Goal: Task Accomplishment & Management: Manage account settings

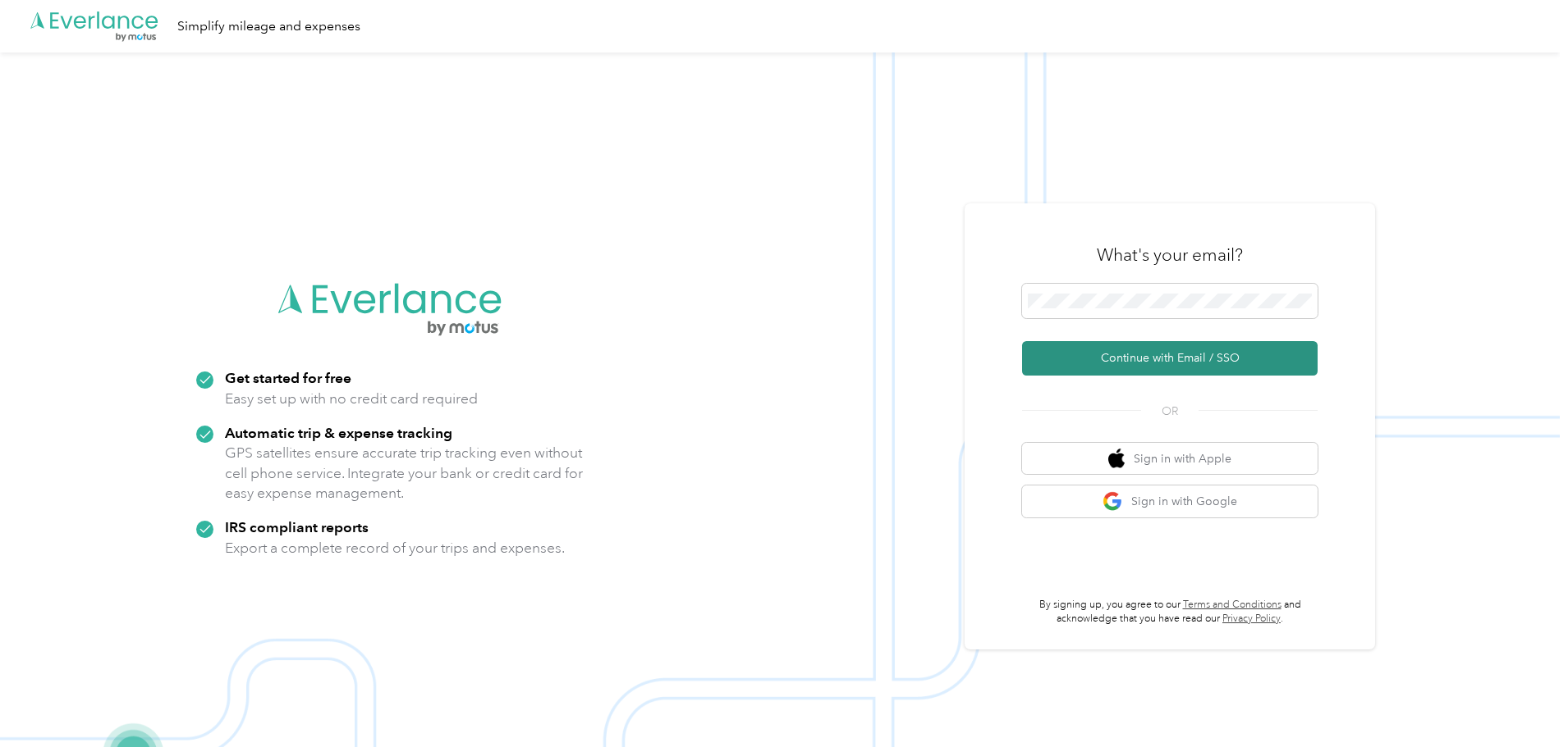
click at [1137, 358] on button "Continue with Email / SSO" at bounding box center [1170, 358] width 296 height 35
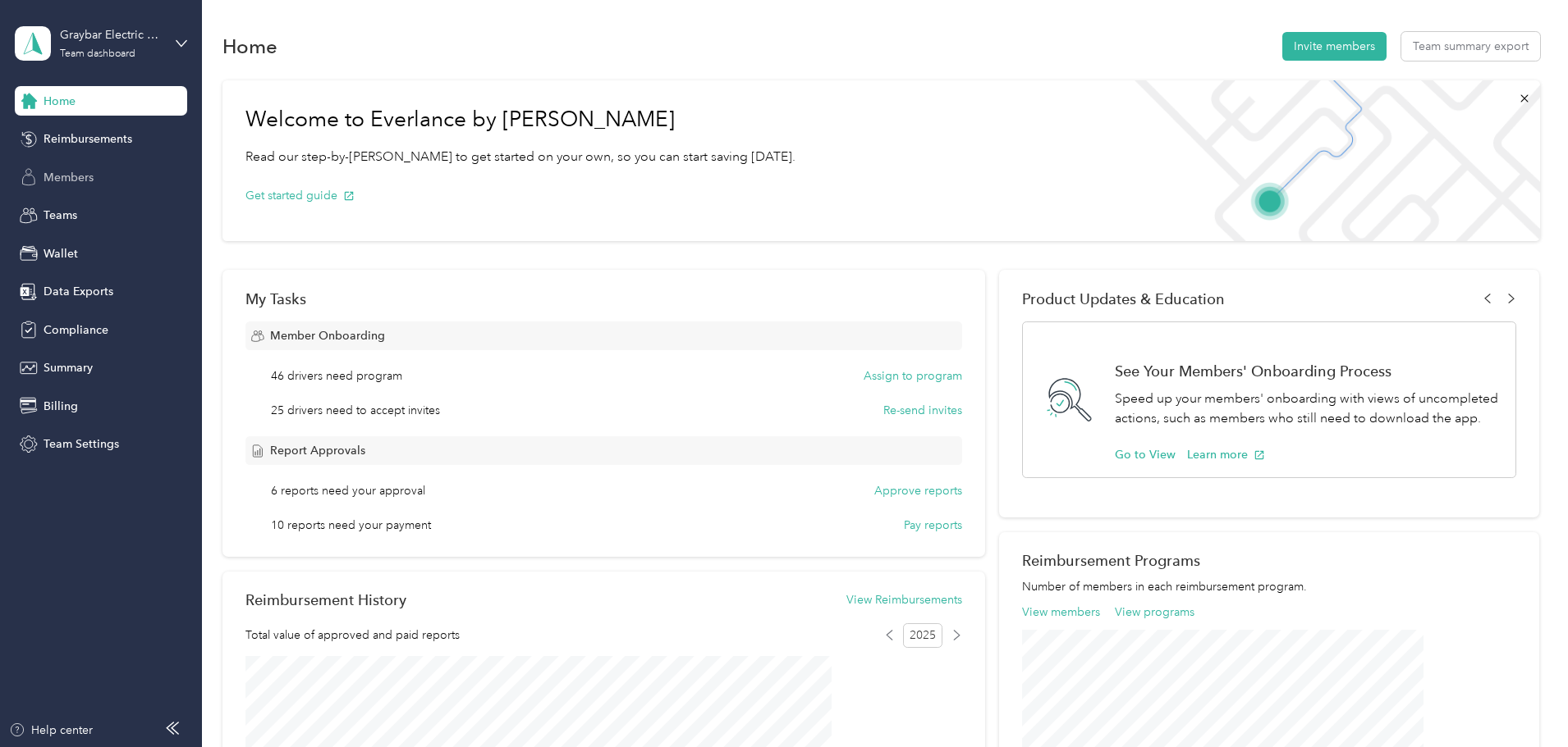
click at [61, 175] on span "Members" at bounding box center [68, 177] width 50 height 17
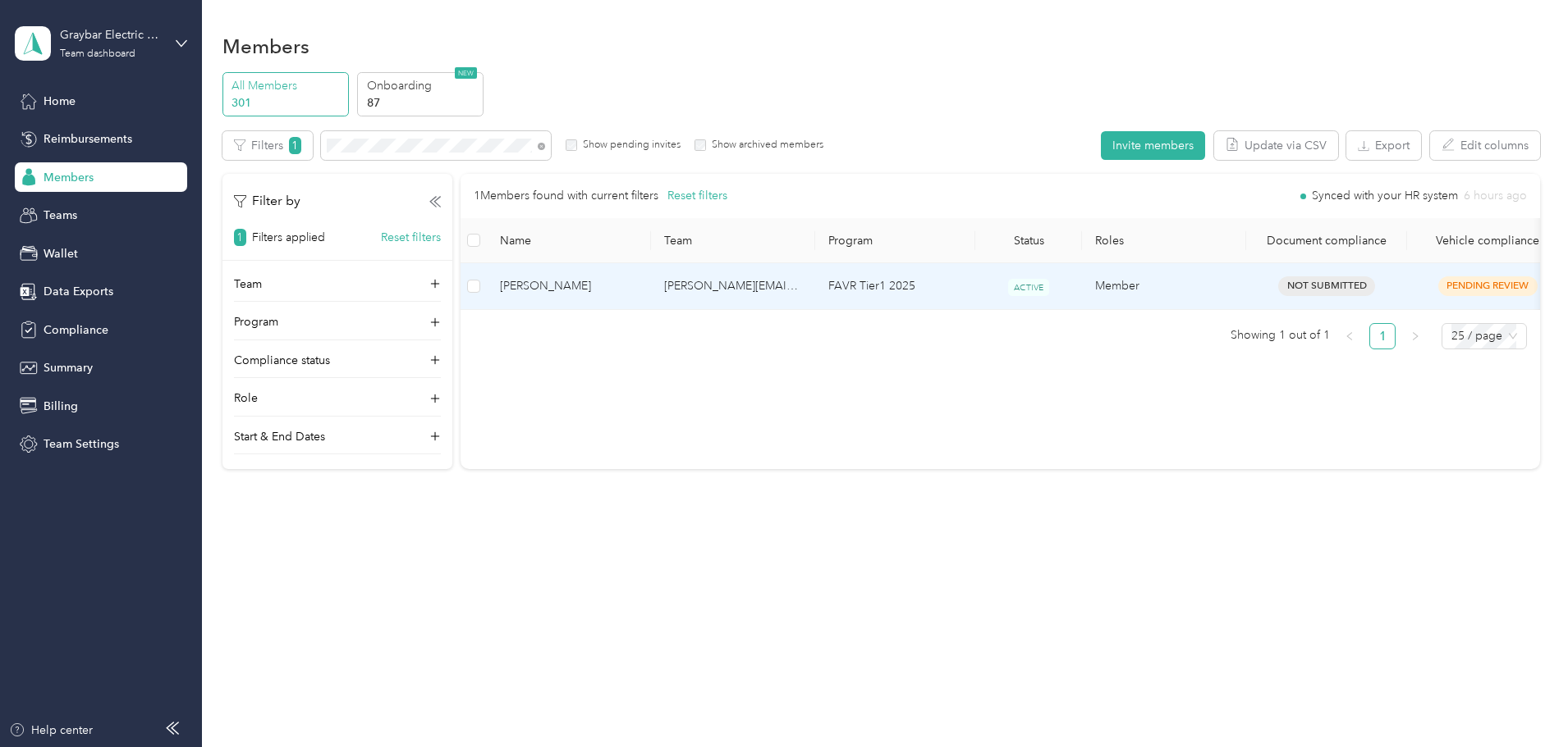
click at [638, 287] on span "[PERSON_NAME]" at bounding box center [568, 287] width 137 height 18
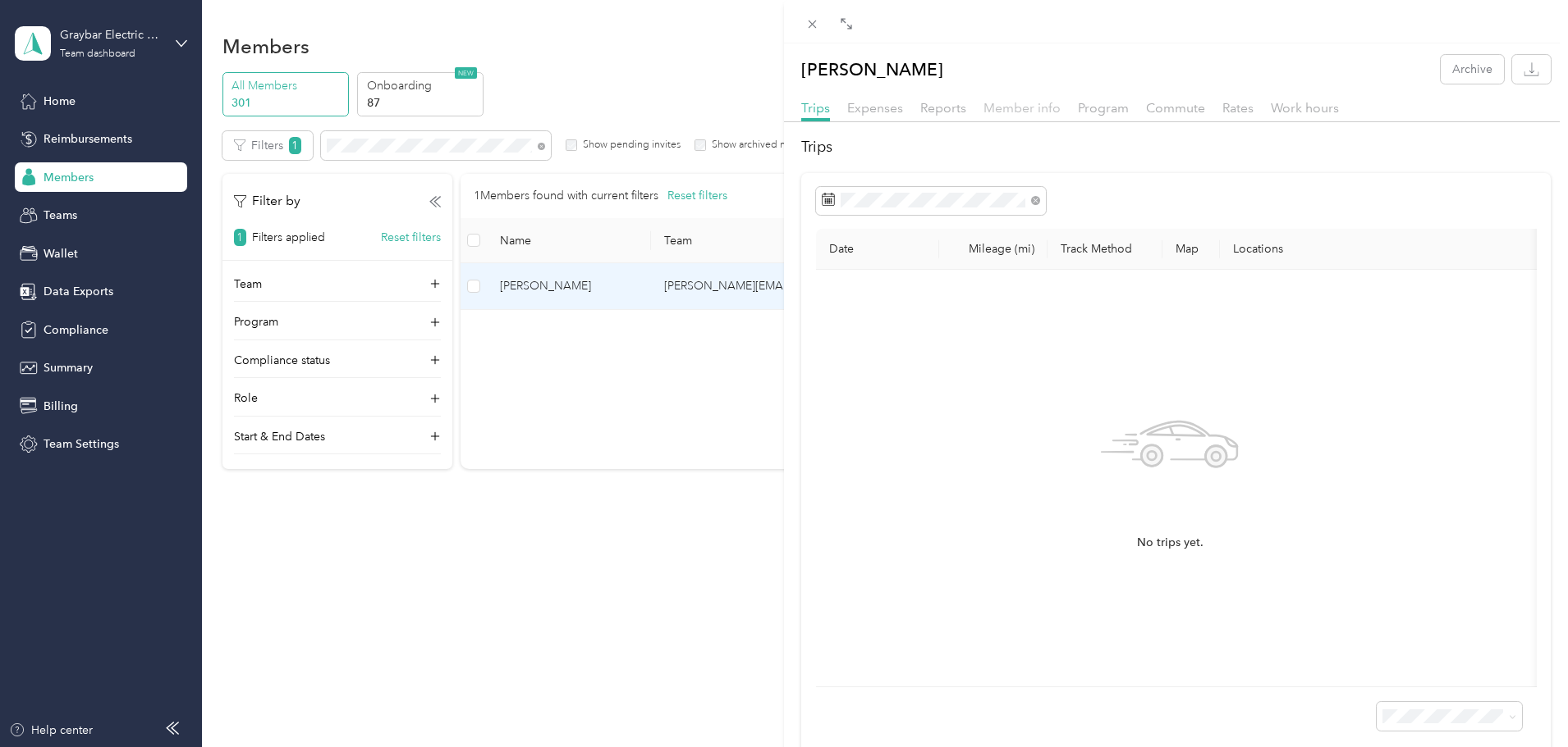
click at [1034, 113] on span "Member info" at bounding box center [1022, 108] width 77 height 16
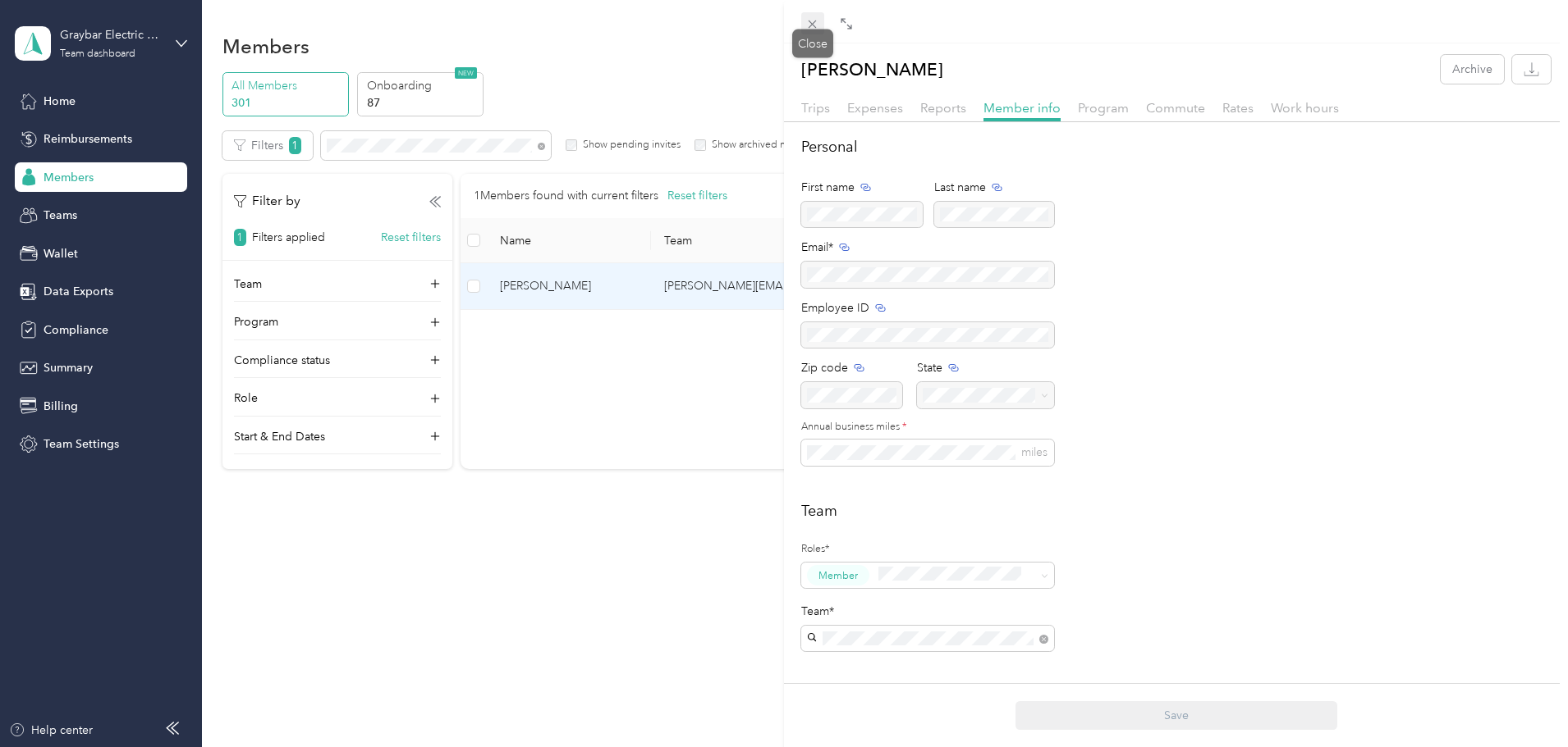
click at [807, 25] on icon at bounding box center [812, 24] width 14 height 14
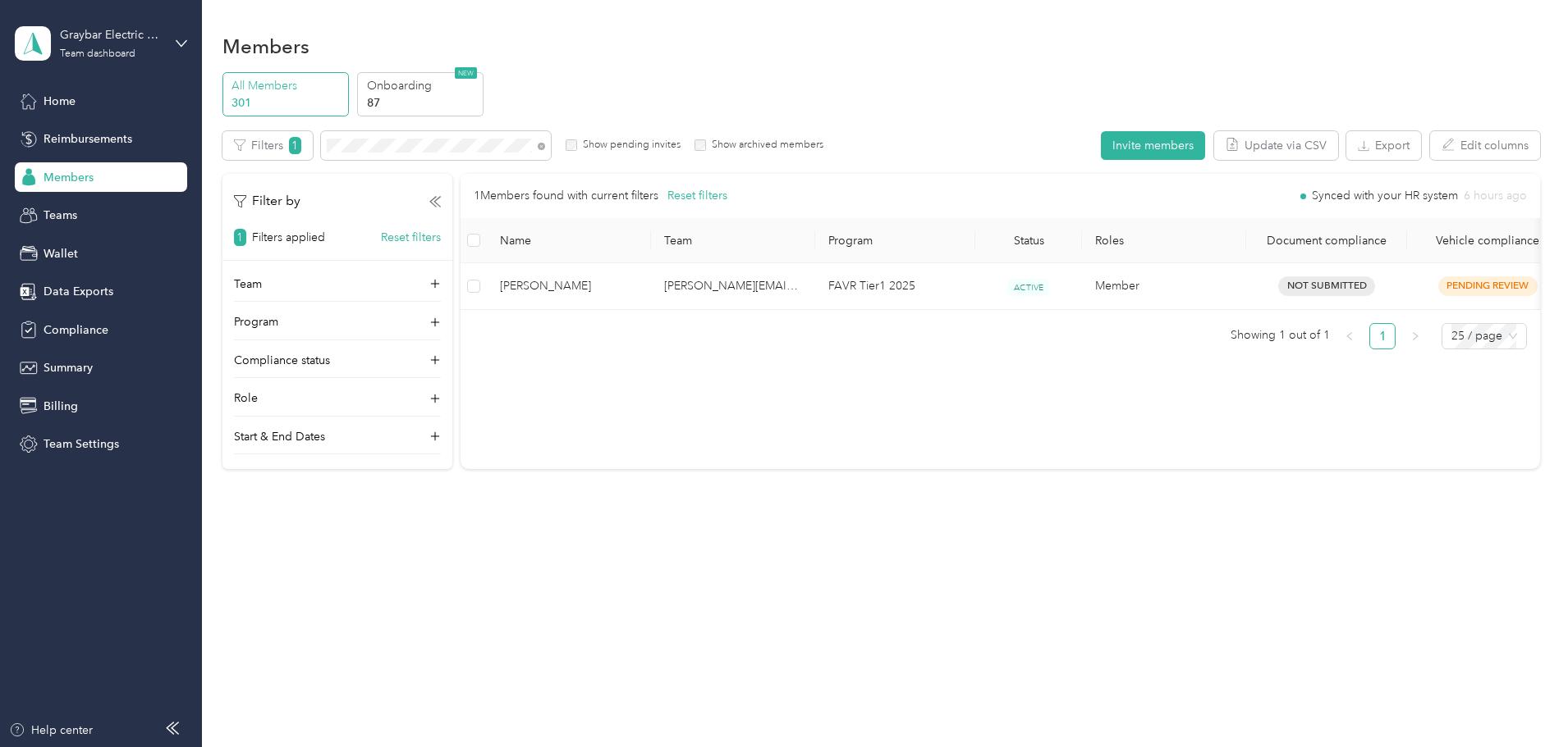
scroll to position [0, 241]
click at [1430, 147] on button "Edit columns" at bounding box center [1484, 145] width 110 height 29
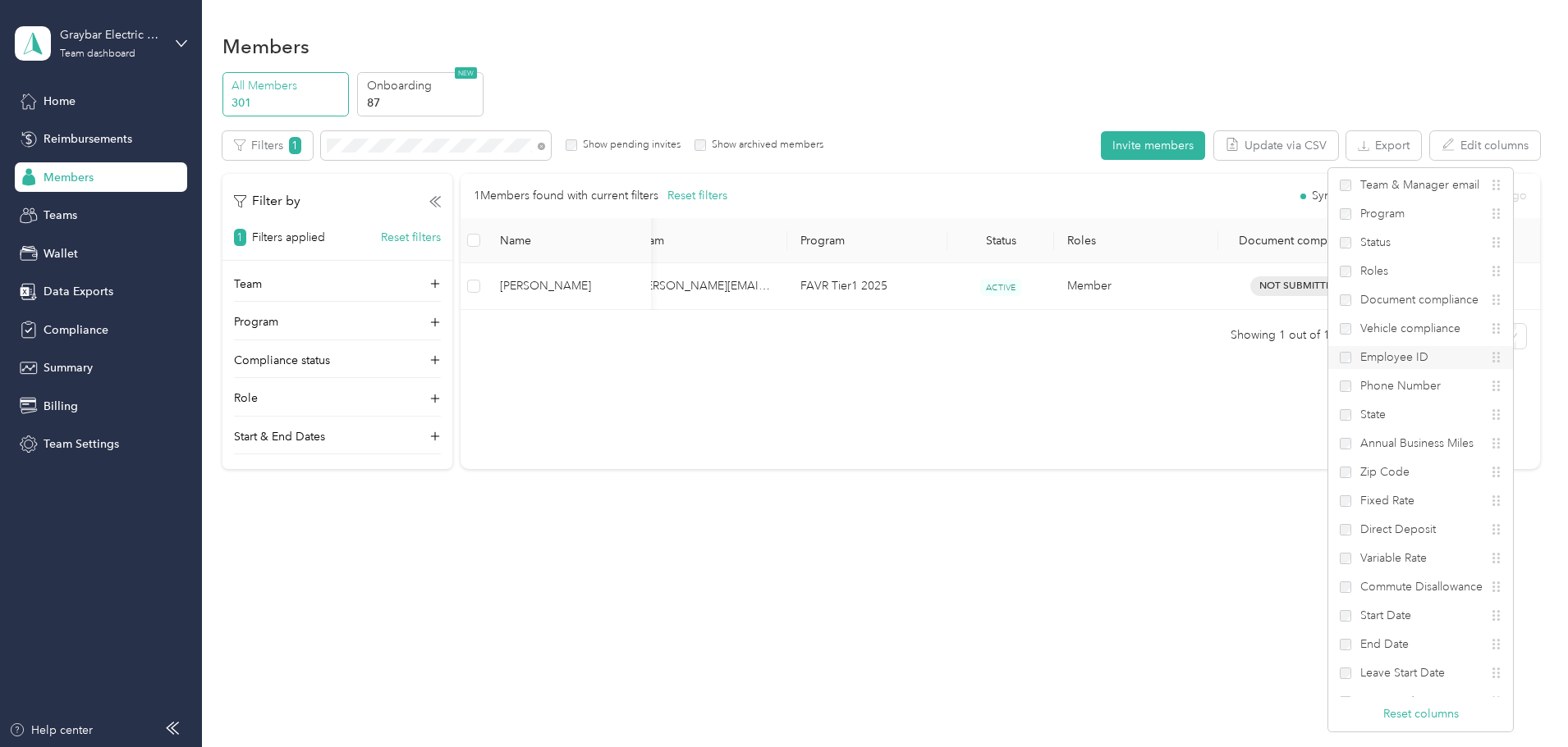
click at [1366, 358] on span "Employee ID" at bounding box center [1394, 357] width 68 height 17
click at [1366, 389] on span "Phone Number" at bounding box center [1400, 385] width 80 height 17
click at [1390, 615] on span "Start Date" at bounding box center [1385, 615] width 50 height 17
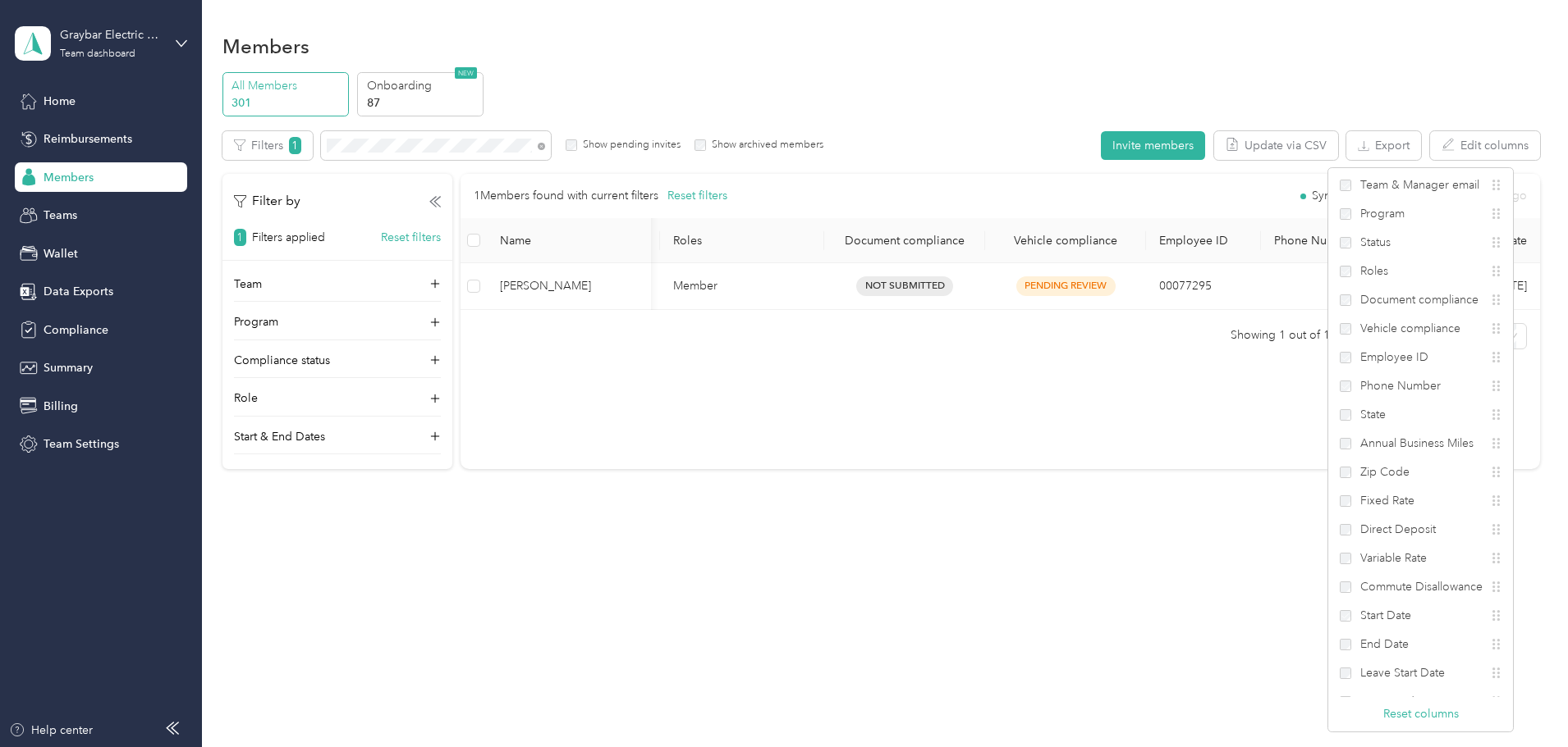
click at [1157, 389] on div "1 Members found with current filters Reset filters Synced with your HR system 6…" at bounding box center [1001, 321] width 1080 height 295
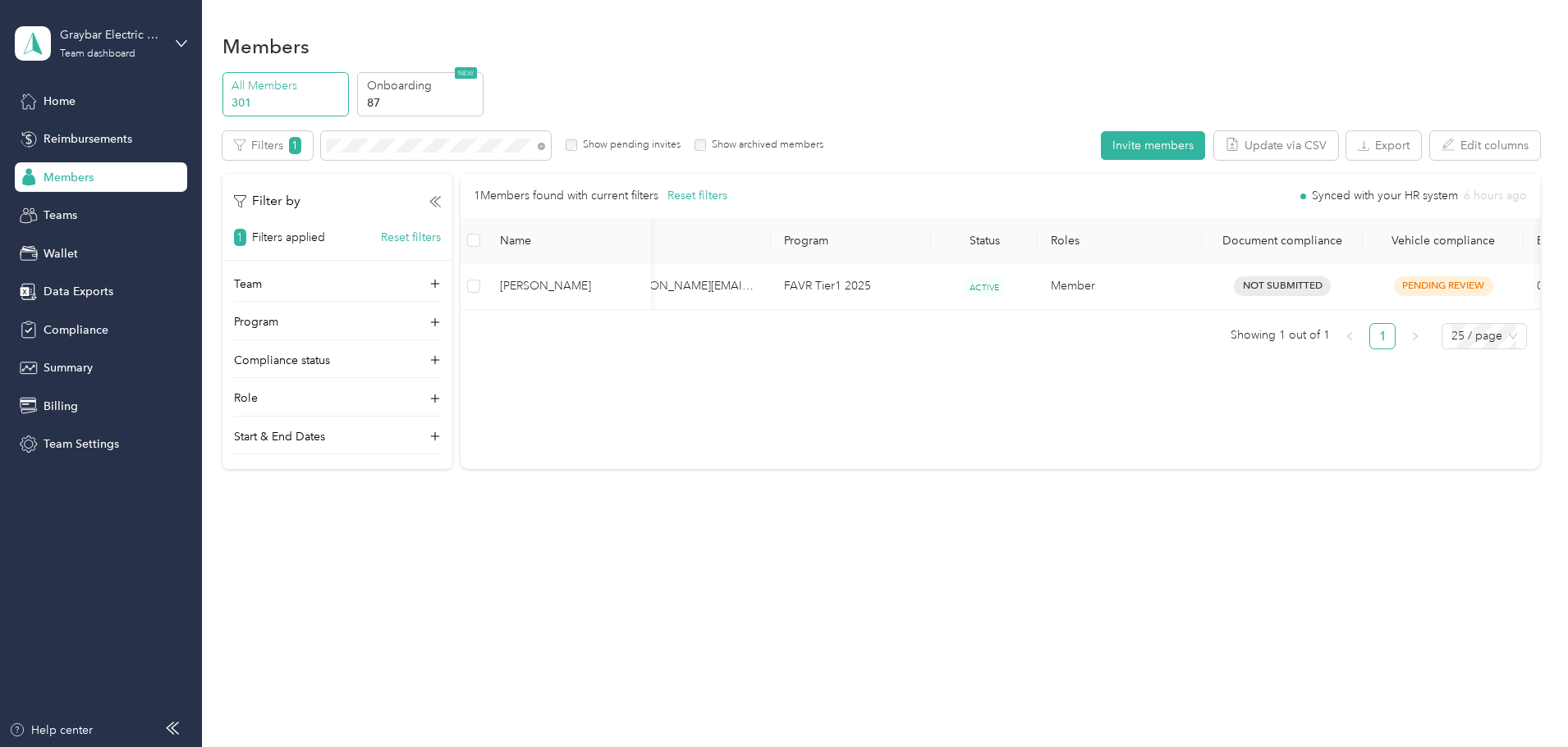
scroll to position [0, 0]
